Goal: Information Seeking & Learning: Learn about a topic

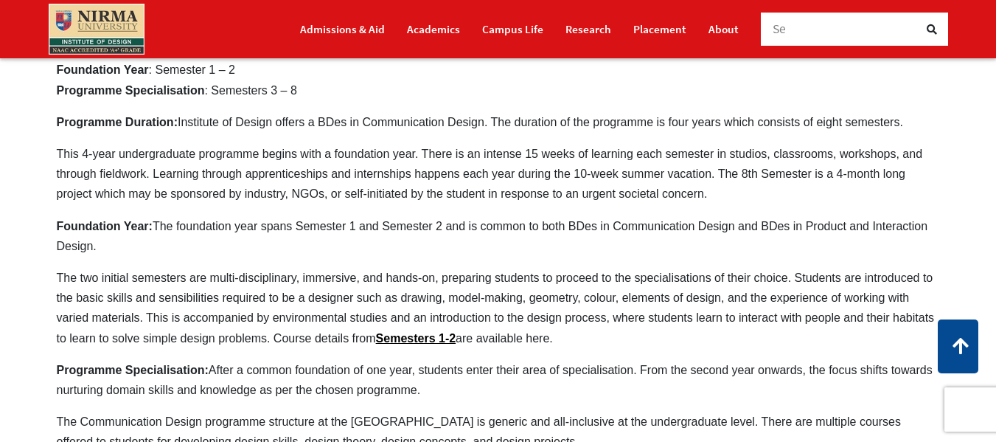
scroll to position [597, 0]
click at [392, 338] on link "Semesters 1-2" at bounding box center [416, 339] width 80 height 13
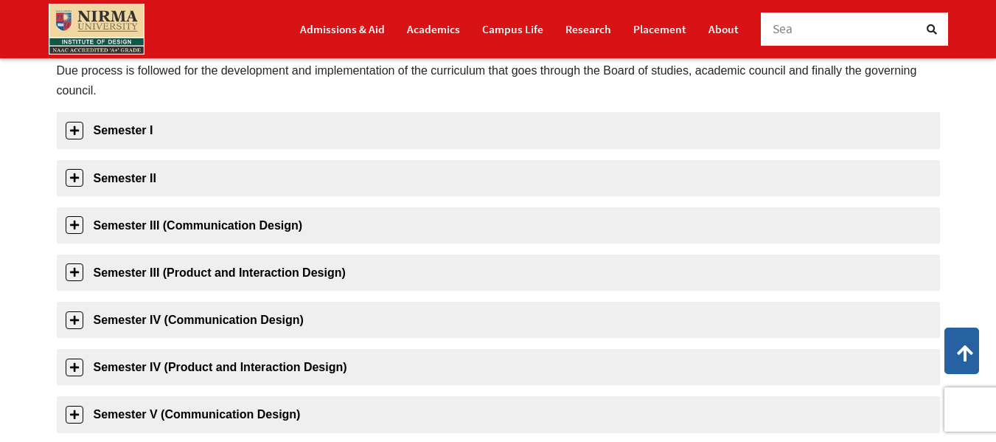
scroll to position [245, 0]
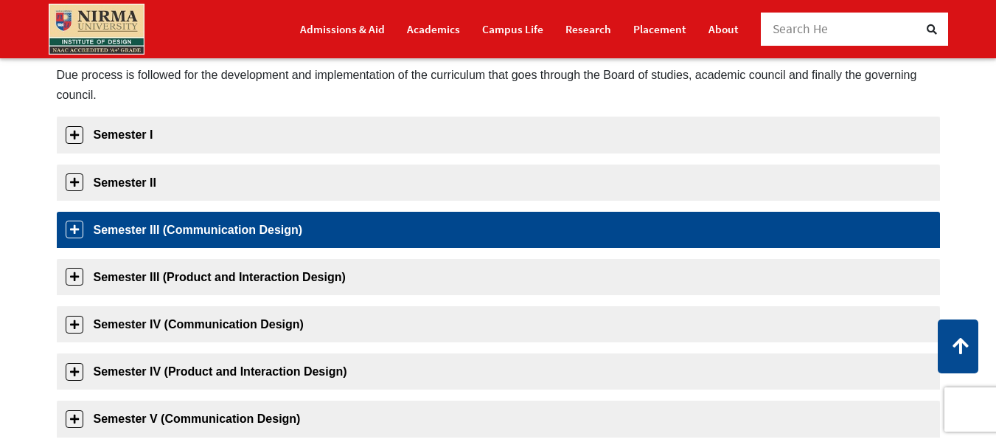
click at [263, 228] on link "Semester III (Communication Design)" at bounding box center [498, 230] width 883 height 36
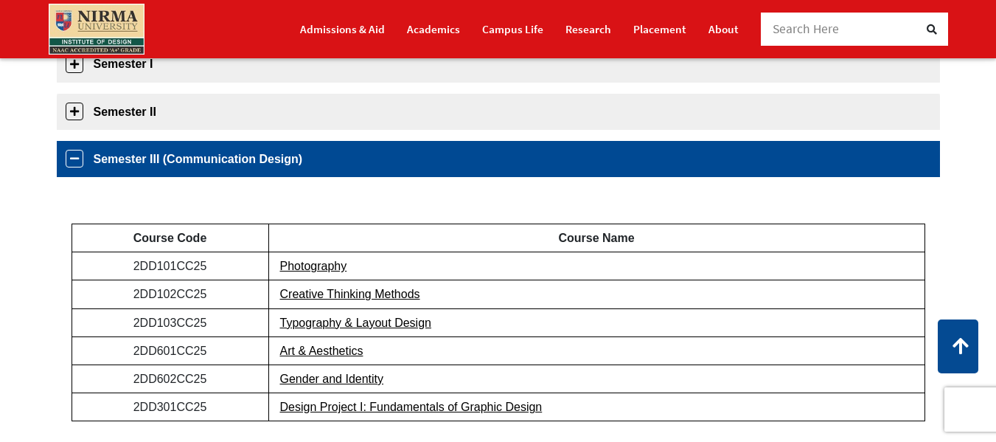
scroll to position [368, 0]
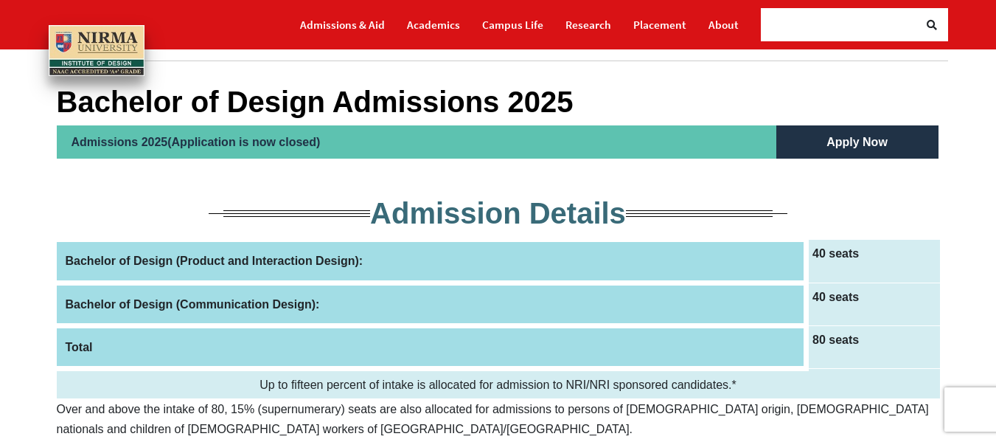
scroll to position [108, 0]
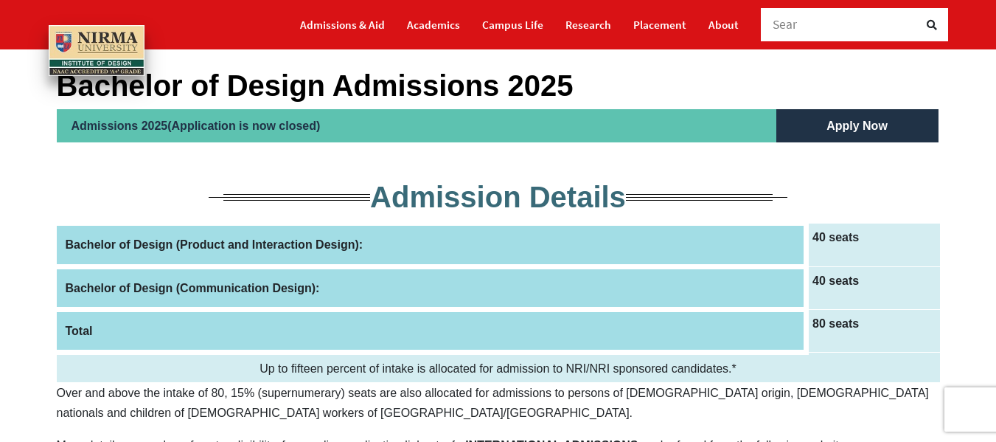
click at [837, 285] on td "40 seats" at bounding box center [873, 287] width 133 height 43
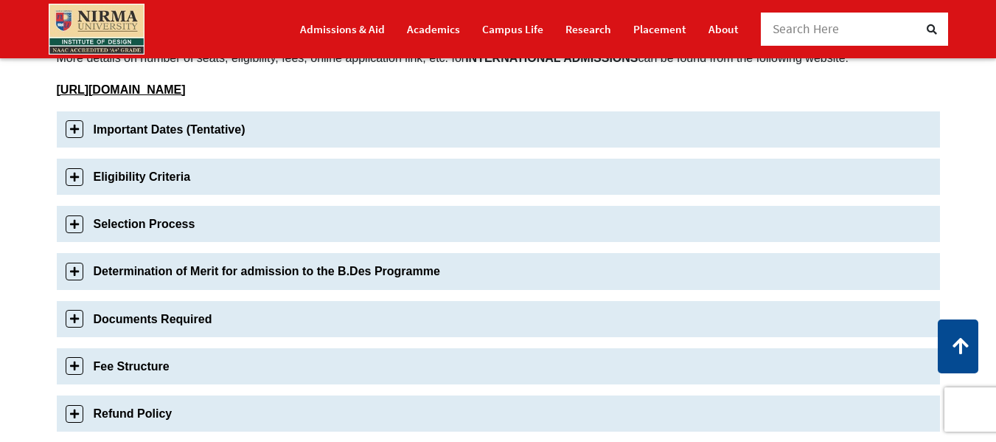
scroll to position [558, 0]
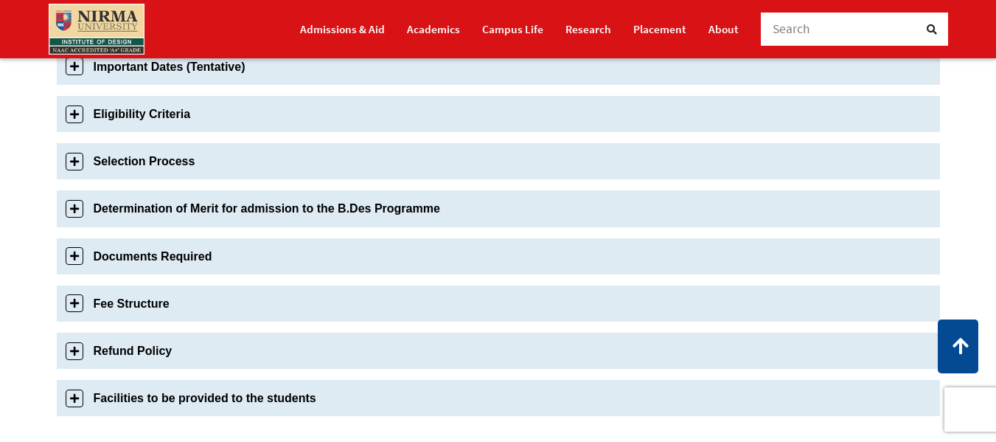
click at [527, 318] on link "Fee Structure" at bounding box center [498, 303] width 883 height 36
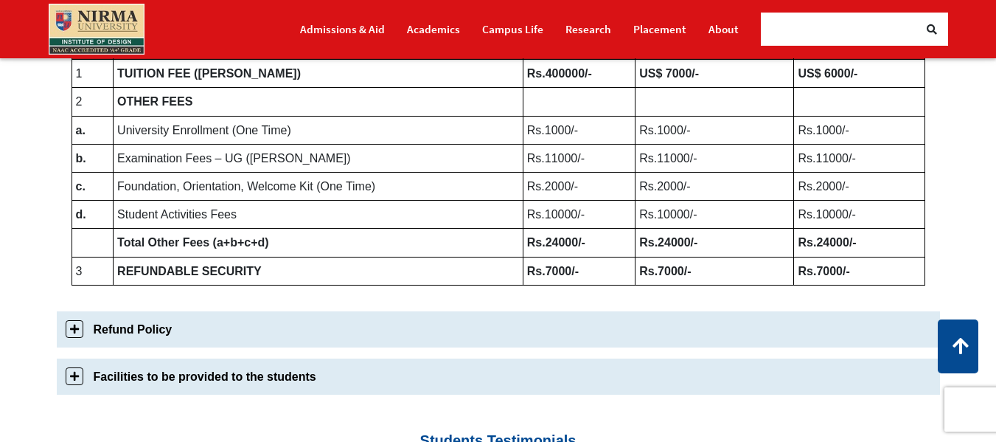
scroll to position [948, 0]
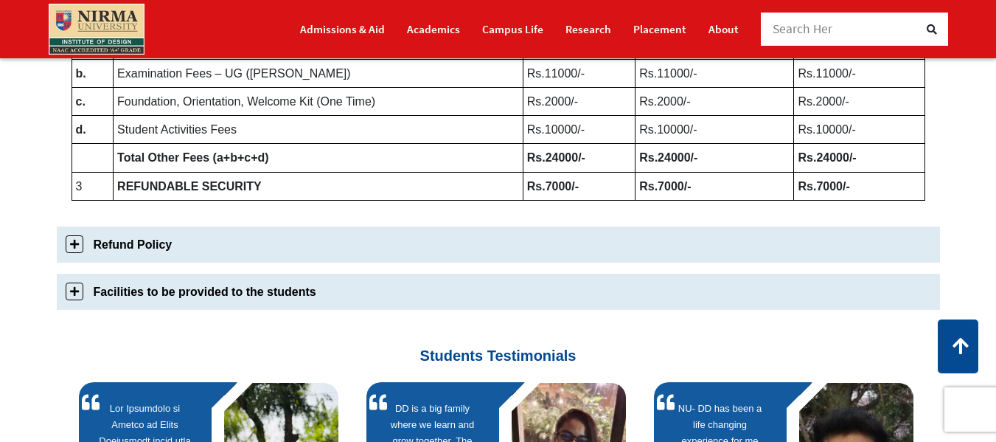
click at [512, 310] on link "Facilities to be provided to the students" at bounding box center [498, 292] width 883 height 36
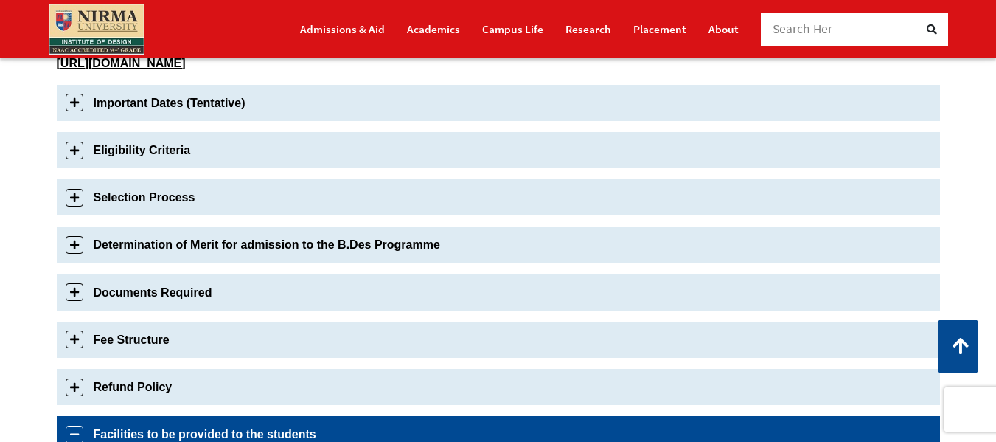
scroll to position [521, 0]
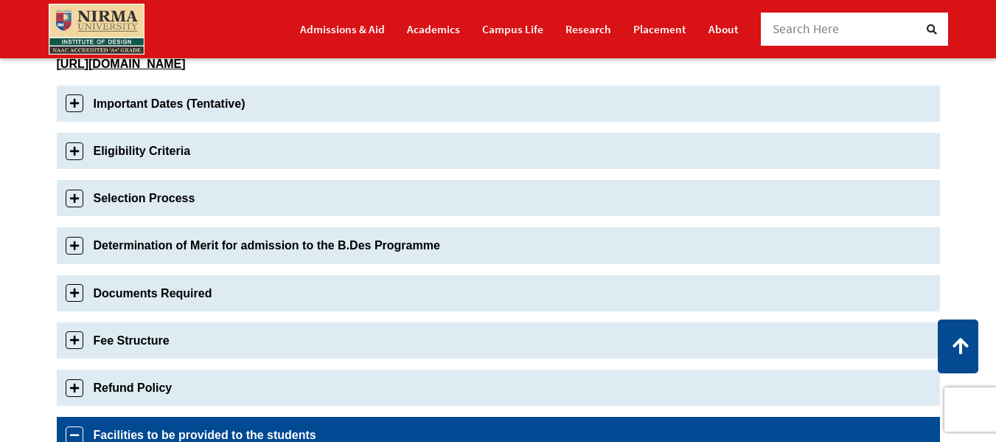
click at [459, 249] on link "Determination of Merit for admission to the B.Des Programme" at bounding box center [498, 245] width 883 height 36
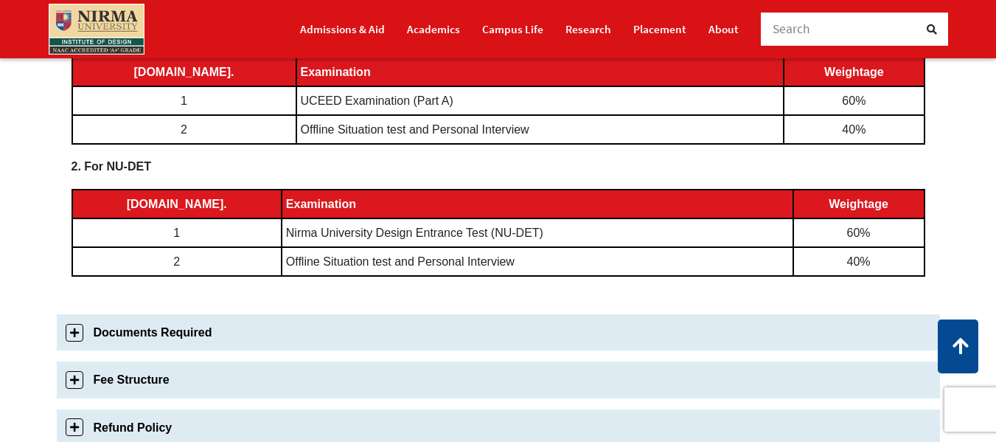
scroll to position [773, 0]
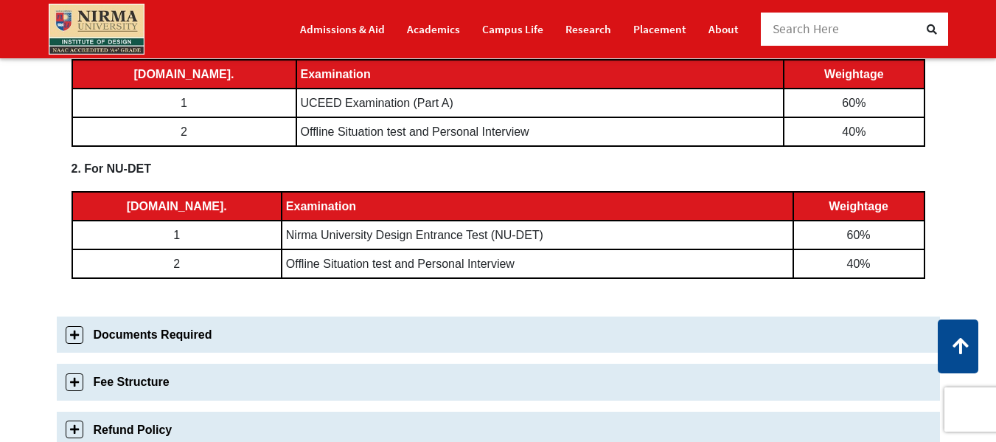
click at [454, 322] on link "Documents Required" at bounding box center [498, 334] width 883 height 36
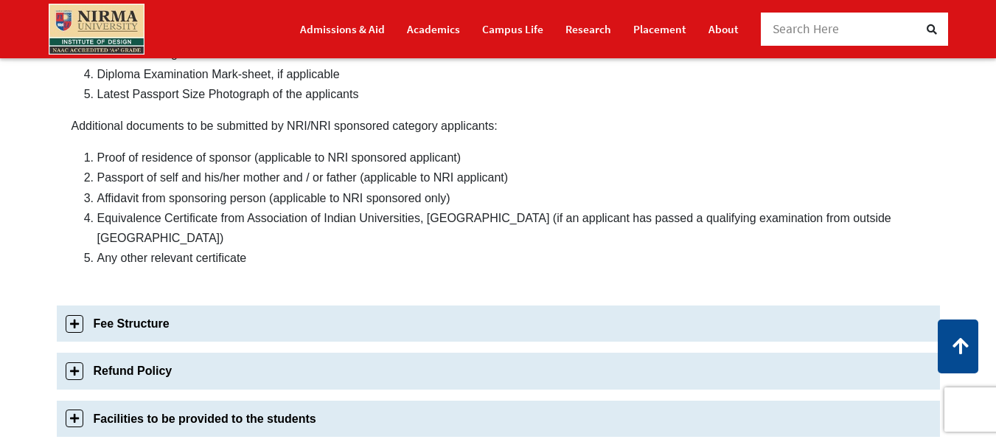
scroll to position [899, 0]
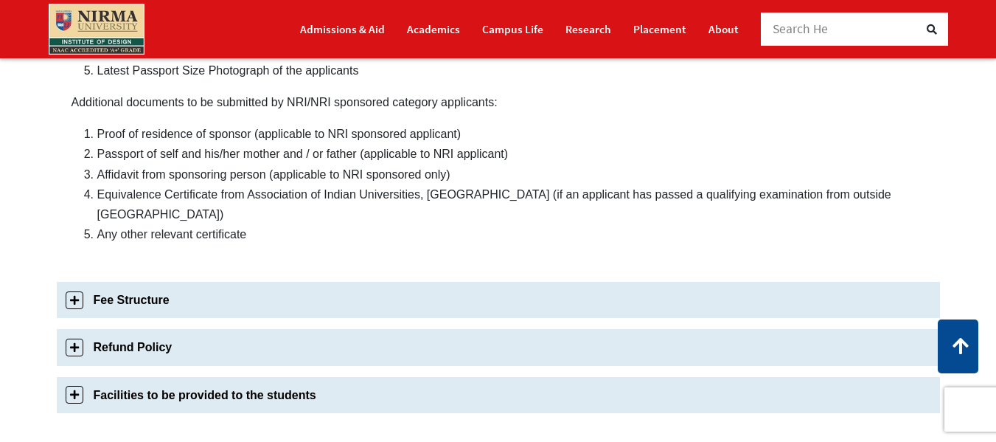
click at [659, 282] on link "Fee Structure" at bounding box center [498, 300] width 883 height 36
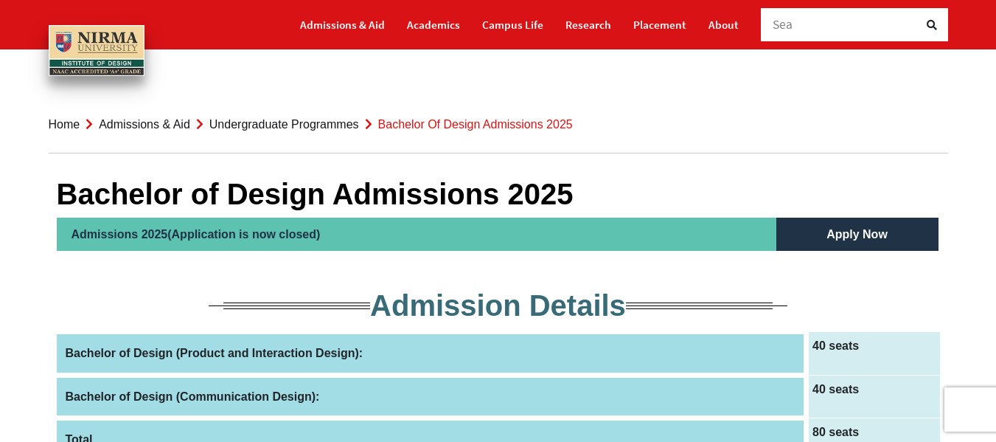
scroll to position [1, 0]
